Goal: Check status: Check status

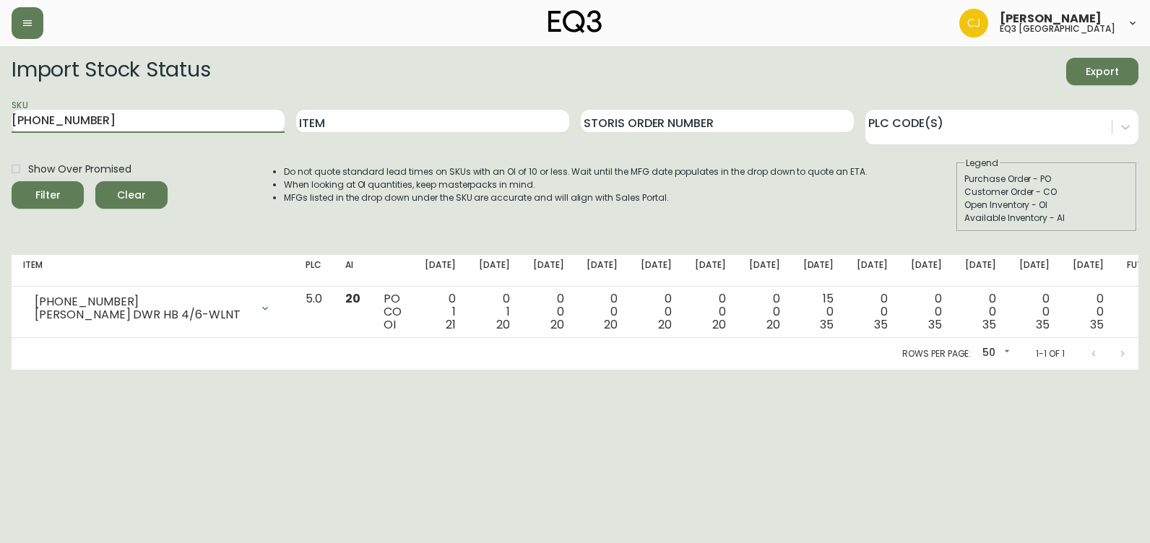
click at [12, 181] on button "Filter" at bounding box center [48, 194] width 72 height 27
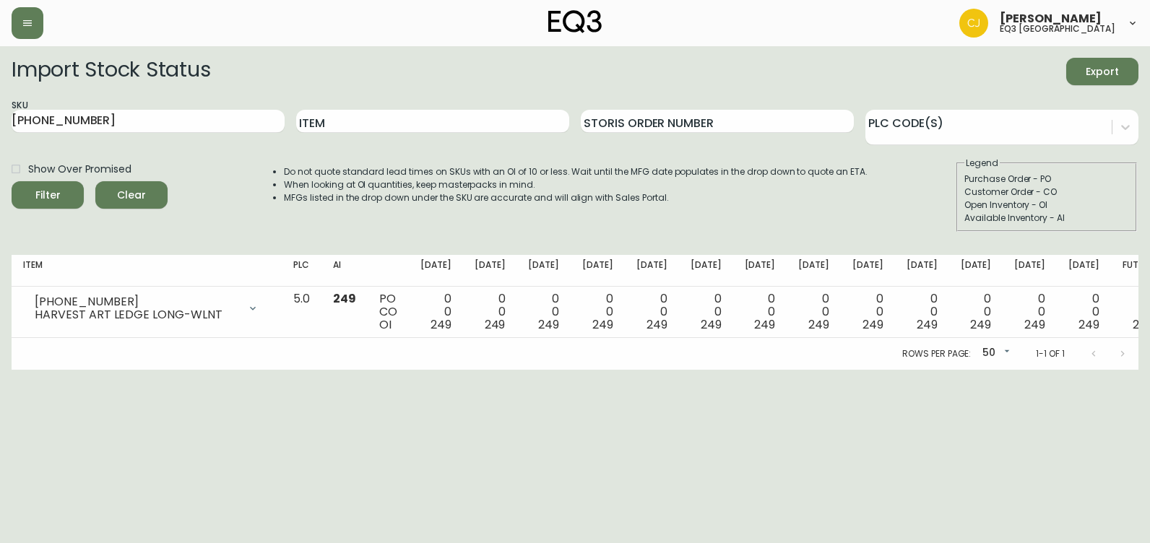
click at [0, 370] on html "[PERSON_NAME] eq3 [GEOGRAPHIC_DATA] Import Stock Status Export SKU [PHONE_NUMBE…" at bounding box center [575, 185] width 1150 height 370
drag, startPoint x: 103, startPoint y: 128, endPoint x: 0, endPoint y: 133, distance: 102.7
click at [0, 133] on html "[PERSON_NAME] eq3 [GEOGRAPHIC_DATA] Import Stock Status Export SKU [PHONE_NUMBE…" at bounding box center [575, 185] width 1150 height 370
paste input "[PHONE_NUMBER]"
click at [12, 181] on button "Filter" at bounding box center [48, 194] width 72 height 27
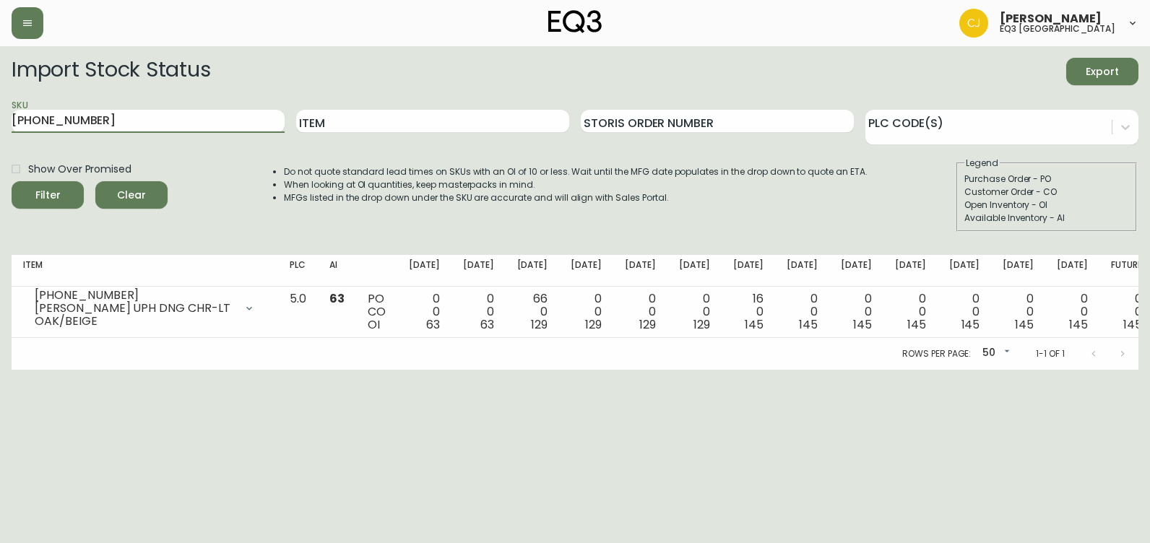
drag, startPoint x: 9, startPoint y: 118, endPoint x: 0, endPoint y: 125, distance: 11.4
click at [0, 125] on html "[PERSON_NAME] eq3 [GEOGRAPHIC_DATA] Import Stock Status Export SKU [PHONE_NUMBE…" at bounding box center [575, 185] width 1150 height 370
paste input "7130-629-16-A"
click at [12, 181] on button "Filter" at bounding box center [48, 194] width 72 height 27
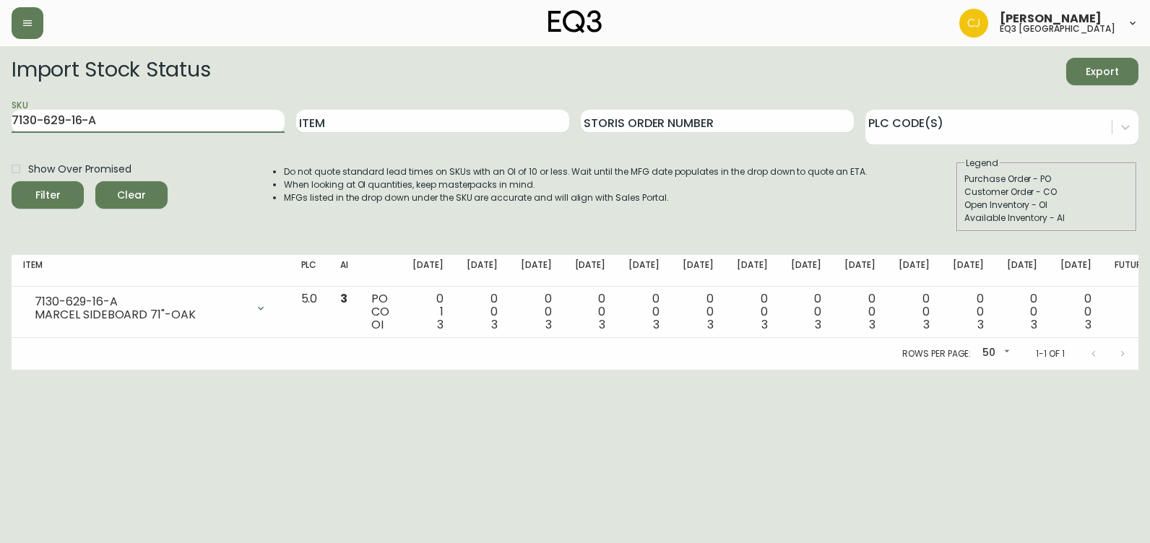
drag, startPoint x: 165, startPoint y: 113, endPoint x: 0, endPoint y: 78, distance: 168.5
click at [0, 78] on html "[PERSON_NAME] eq3 [GEOGRAPHIC_DATA] Import Stock Status Export SKU 7130-629-16-…" at bounding box center [575, 185] width 1150 height 370
paste input "B"
click at [12, 181] on button "Filter" at bounding box center [48, 194] width 72 height 27
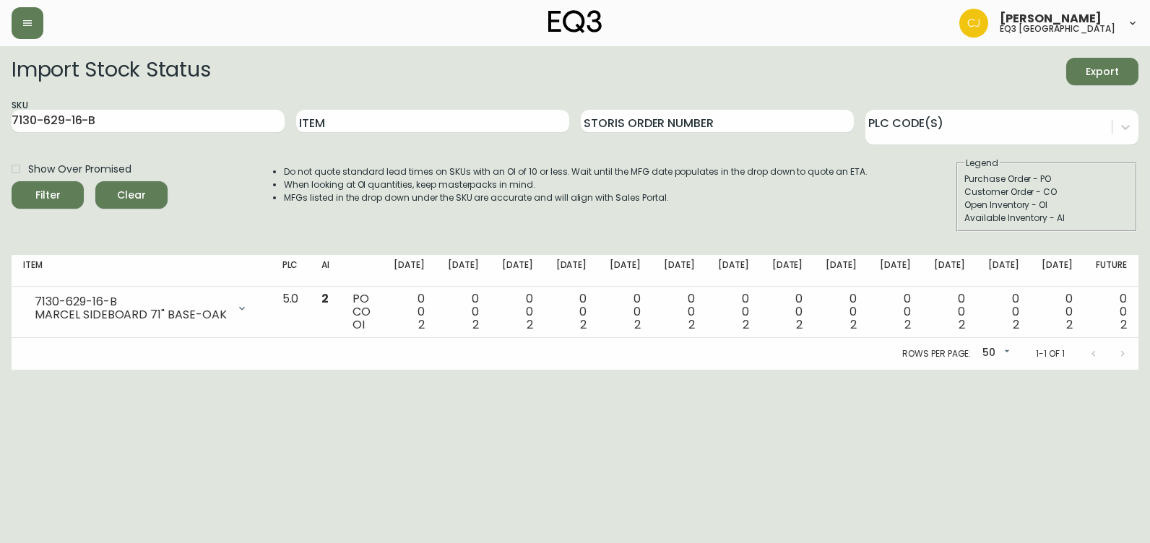
click at [536, 211] on div "Do not quote standard lead times on SKUs with an OI of 10 or less. Wait until t…" at bounding box center [561, 194] width 613 height 75
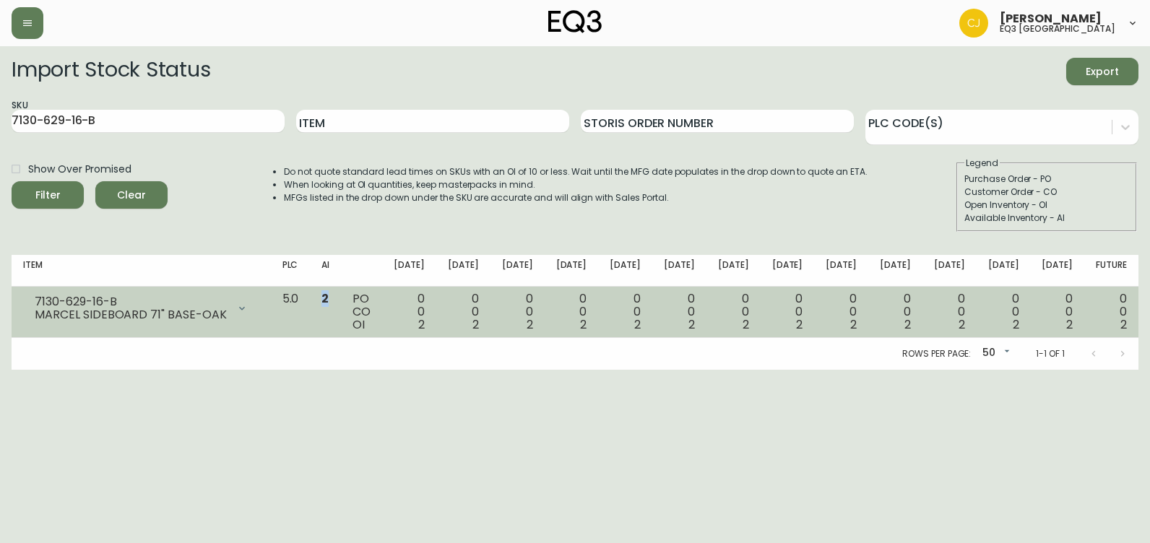
drag, startPoint x: 371, startPoint y: 296, endPoint x: 384, endPoint y: 298, distance: 13.1
click at [341, 298] on td "2" at bounding box center [325, 312] width 31 height 51
click at [341, 299] on td "2" at bounding box center [325, 312] width 31 height 51
drag, startPoint x: 352, startPoint y: 302, endPoint x: 380, endPoint y: 299, distance: 28.3
click at [380, 299] on tr "7130-629-16-B MARCEL SIDEBOARD 71" BASE-OAK Opening Balance 2 ( [DATE] ) Availa…" at bounding box center [575, 312] width 1127 height 51
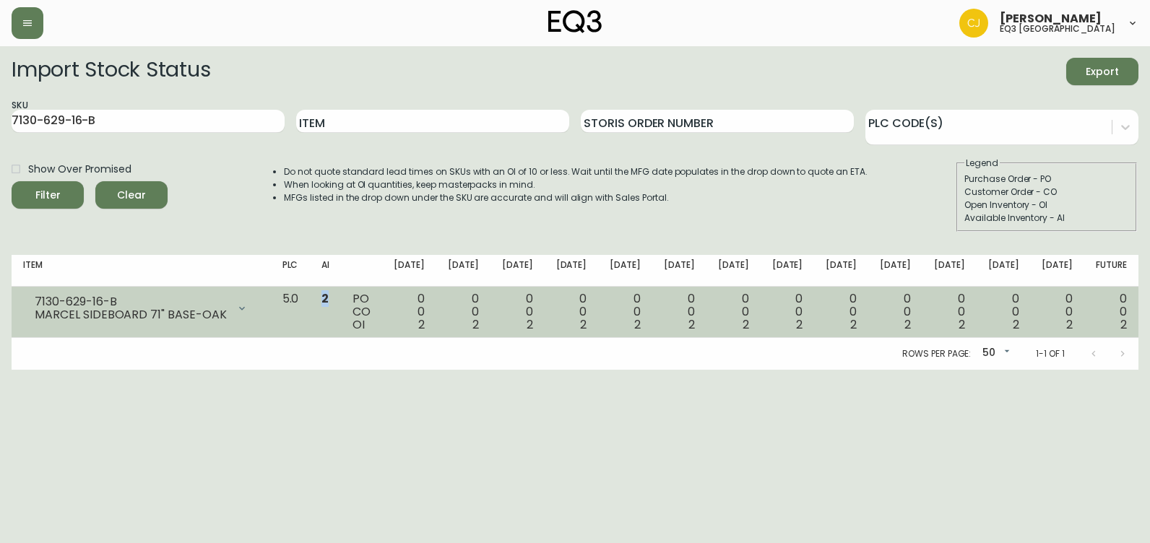
drag, startPoint x: 380, startPoint y: 299, endPoint x: 366, endPoint y: 293, distance: 15.6
click at [341, 293] on td "2" at bounding box center [325, 312] width 31 height 51
drag, startPoint x: 366, startPoint y: 294, endPoint x: 392, endPoint y: 300, distance: 27.5
click at [392, 300] on tr "7130-629-16-B MARCEL SIDEBOARD 71" BASE-OAK Opening Balance 2 ( [DATE] ) Availa…" at bounding box center [575, 312] width 1127 height 51
drag, startPoint x: 392, startPoint y: 300, endPoint x: 375, endPoint y: 306, distance: 18.3
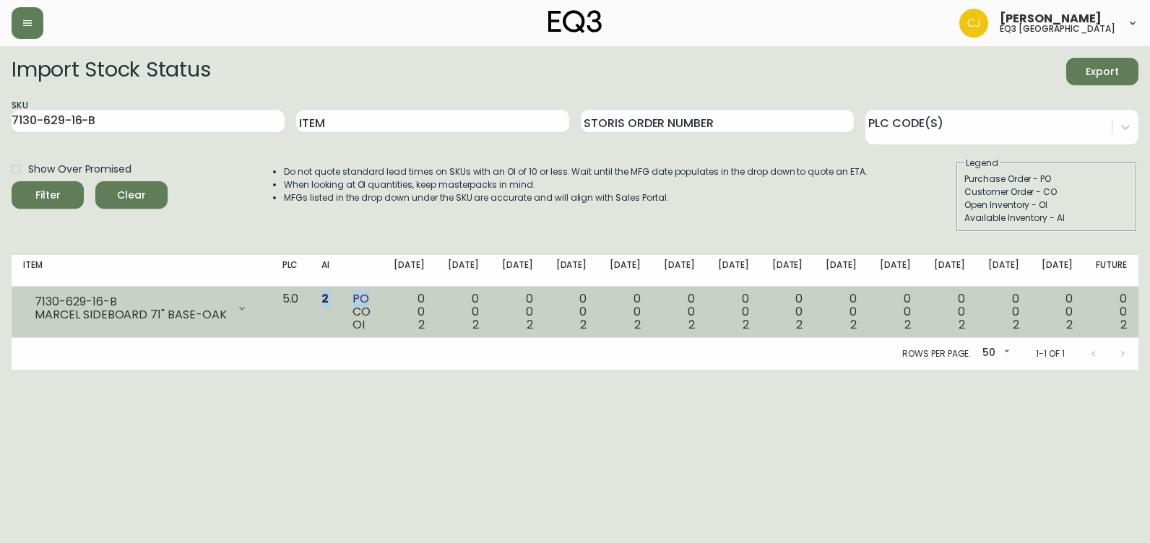
click at [329, 306] on span "2" at bounding box center [324, 298] width 7 height 17
click at [341, 298] on td "2" at bounding box center [325, 312] width 31 height 51
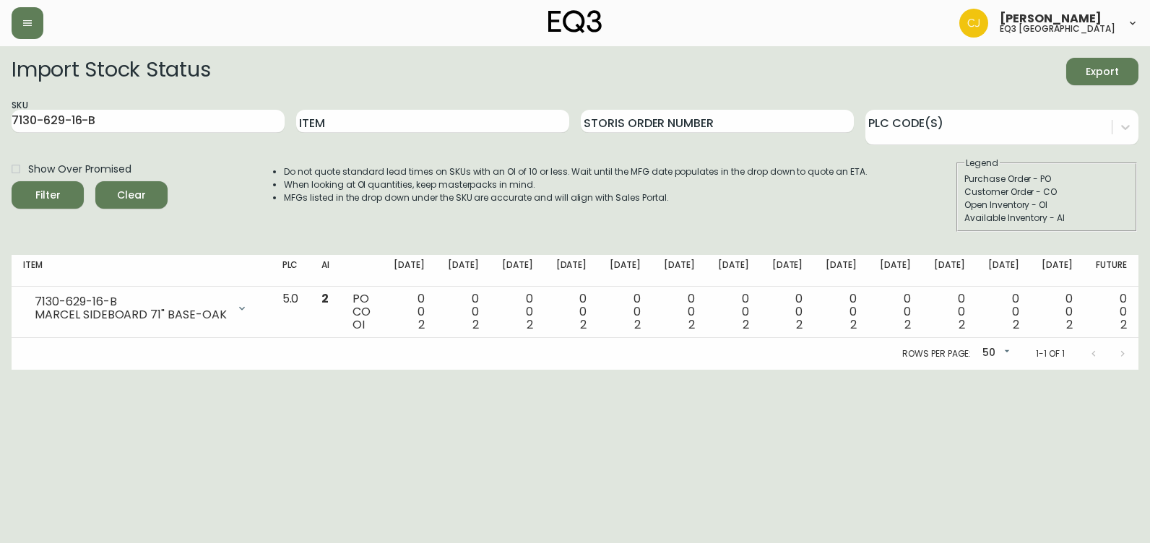
click at [0, 370] on html "[PERSON_NAME] eq3 [GEOGRAPHIC_DATA] Import Stock Status Export SKU 7130-629-16-…" at bounding box center [575, 185] width 1150 height 370
click at [57, 370] on html "[PERSON_NAME] eq3 [GEOGRAPHIC_DATA] Import Stock Status Export SKU 7130-629-16-…" at bounding box center [575, 185] width 1150 height 370
drag, startPoint x: 104, startPoint y: 126, endPoint x: 0, endPoint y: 100, distance: 107.2
click at [0, 102] on html "[PERSON_NAME] eq3 [GEOGRAPHIC_DATA] Import Stock Status Export SKU 7130-629-16-…" at bounding box center [575, 185] width 1150 height 370
paste input "[PHONE_NUMBER]"
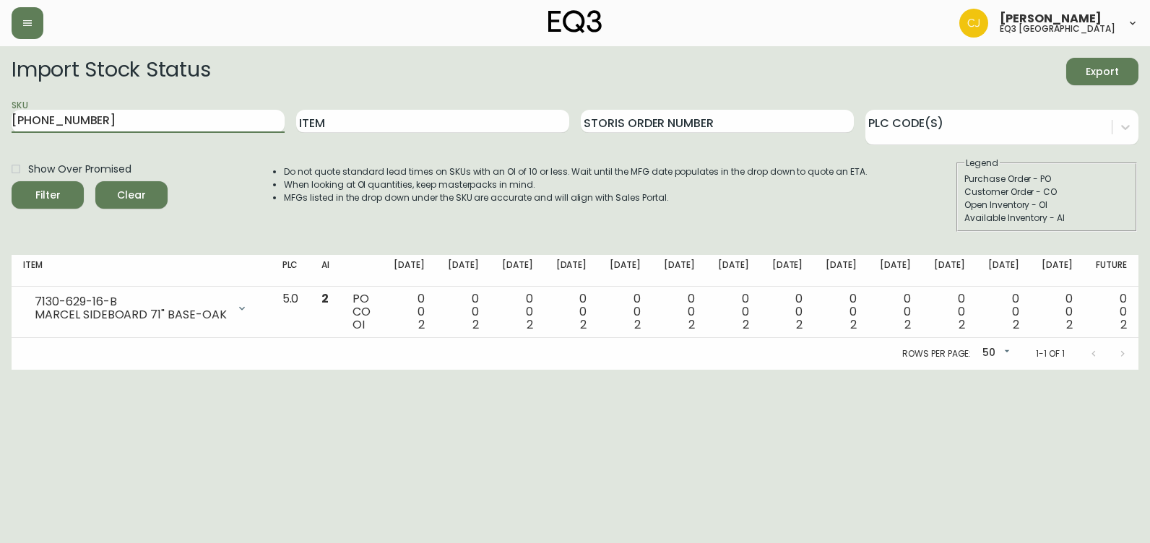
type input "[PHONE_NUMBER]"
click at [12, 181] on button "Filter" at bounding box center [48, 194] width 72 height 27
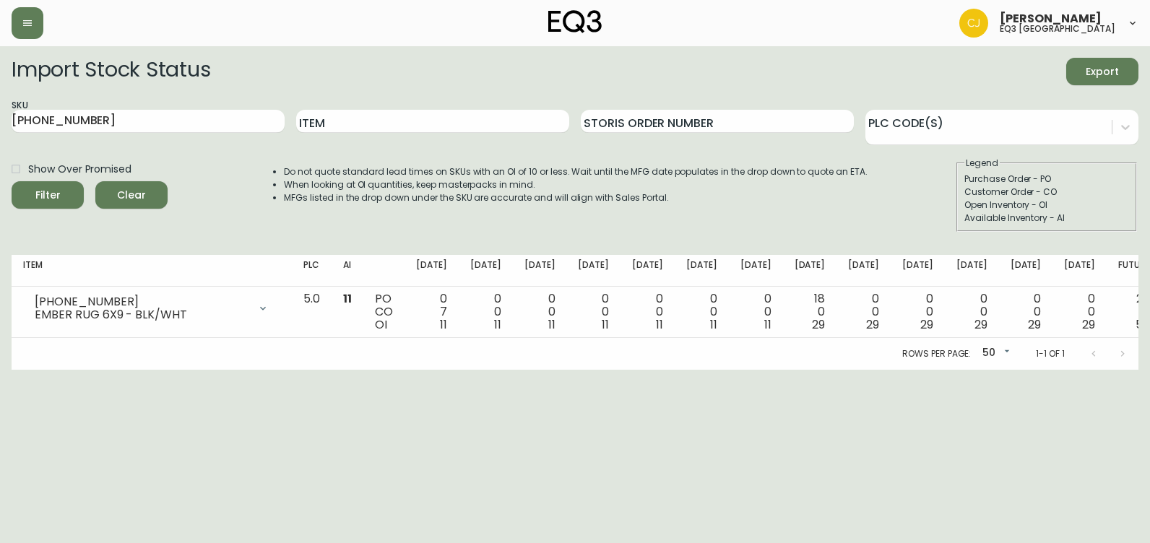
drag, startPoint x: 7, startPoint y: 402, endPoint x: 0, endPoint y: 410, distance: 10.2
click at [7, 370] on html "[PERSON_NAME] eq3 [GEOGRAPHIC_DATA] Import Stock Status Export SKU [PHONE_NUMBE…" at bounding box center [575, 185] width 1150 height 370
drag, startPoint x: -3, startPoint y: 89, endPoint x: 0, endPoint y: 79, distance: 9.8
click at [0, 79] on html "[PERSON_NAME] eq3 [GEOGRAPHIC_DATA] Import Stock Status Export SKU [PHONE_NUMBE…" at bounding box center [575, 185] width 1150 height 370
